Goal: Task Accomplishment & Management: Manage account settings

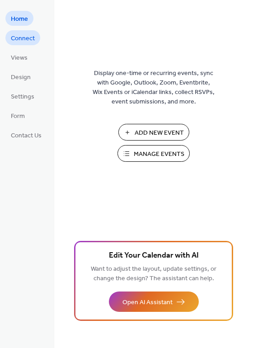
click at [29, 37] on span "Connect" at bounding box center [23, 38] width 24 height 9
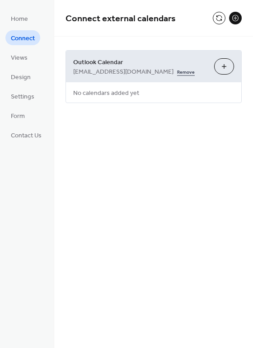
click at [195, 72] on link "Remove" at bounding box center [186, 70] width 18 height 9
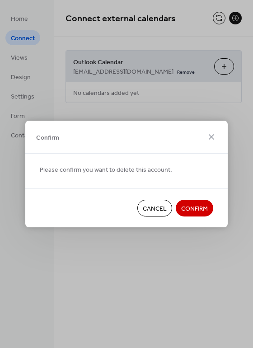
click at [200, 211] on span "Confirm" at bounding box center [194, 208] width 27 height 9
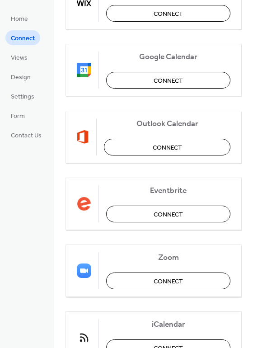
scroll to position [101, 0]
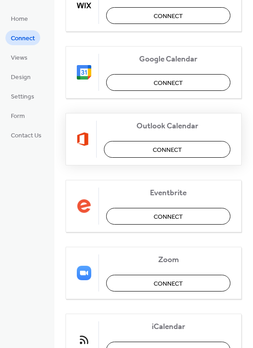
click at [180, 152] on span "Connect" at bounding box center [167, 150] width 29 height 9
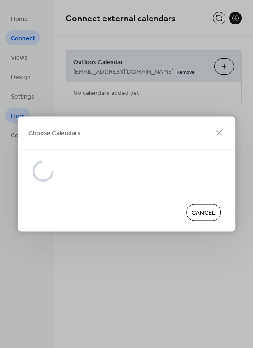
scroll to position [0, 0]
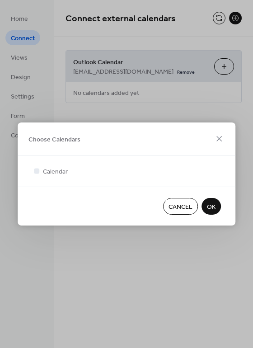
click at [214, 211] on span "OK" at bounding box center [211, 207] width 9 height 9
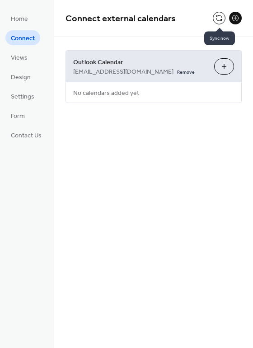
click at [216, 20] on button at bounding box center [219, 18] width 13 height 13
click at [221, 21] on button at bounding box center [219, 18] width 13 height 13
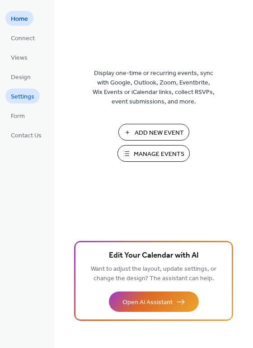
click at [16, 94] on span "Settings" at bounding box center [23, 96] width 24 height 9
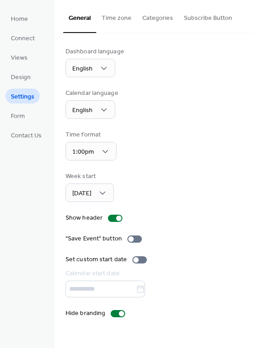
click at [193, 14] on button "Subscribe Button" at bounding box center [208, 16] width 59 height 32
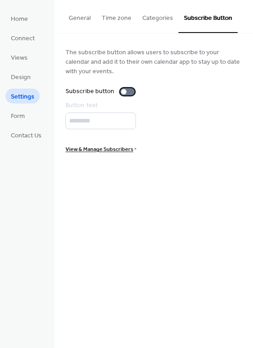
click at [123, 90] on div at bounding box center [123, 91] width 5 height 5
click at [123, 148] on span "View & Manage Subscribers" at bounding box center [100, 149] width 68 height 9
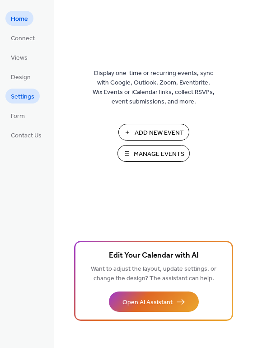
click at [19, 100] on span "Settings" at bounding box center [23, 96] width 24 height 9
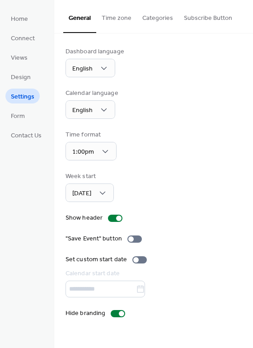
click at [190, 18] on button "Subscribe Button" at bounding box center [208, 16] width 59 height 32
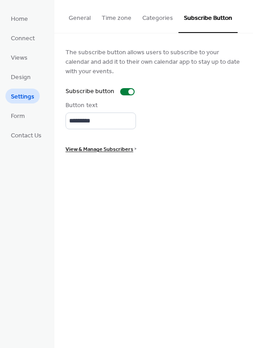
click at [98, 150] on span "View & Manage Subscribers" at bounding box center [100, 149] width 68 height 9
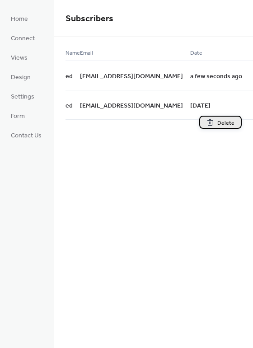
click at [223, 123] on span "Delete" at bounding box center [226, 123] width 17 height 9
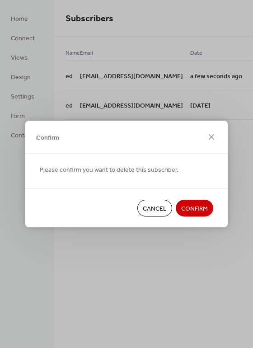
click at [198, 209] on span "Confirm" at bounding box center [194, 208] width 27 height 9
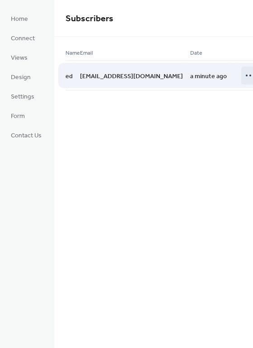
click at [243, 75] on icon at bounding box center [250, 75] width 14 height 14
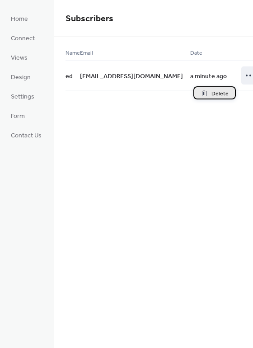
click at [222, 91] on span "Delete" at bounding box center [220, 93] width 17 height 9
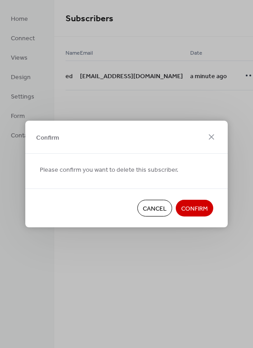
click at [205, 206] on span "Confirm" at bounding box center [194, 208] width 27 height 9
